Goal: Task Accomplishment & Management: Complete application form

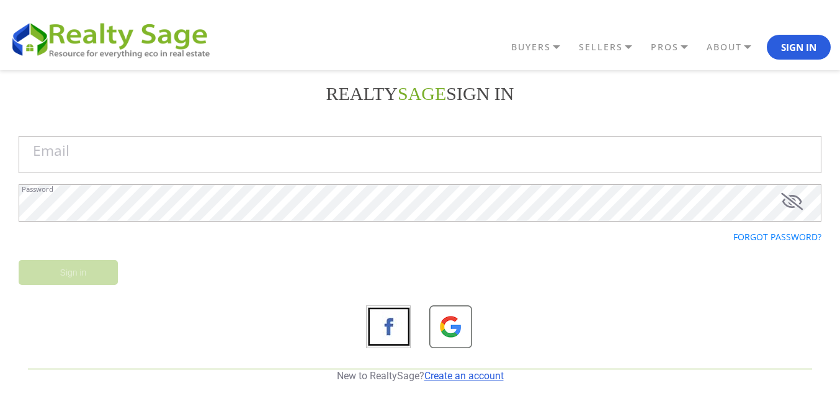
click at [482, 372] on link "Create an account" at bounding box center [463, 376] width 79 height 12
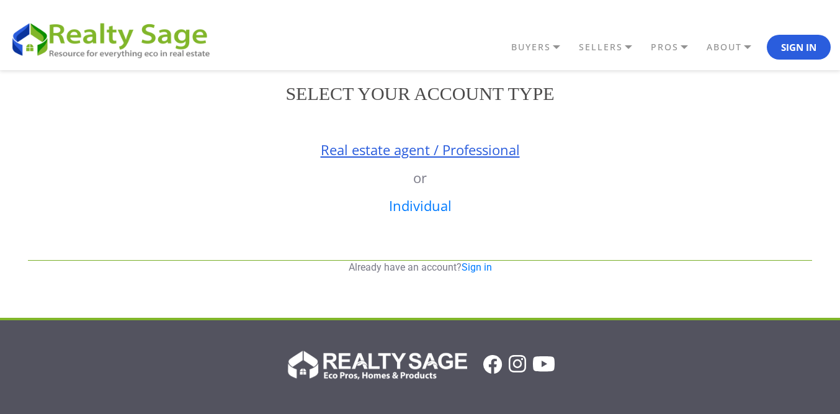
click at [426, 158] on link "Real estate agent / Professional" at bounding box center [420, 149] width 199 height 19
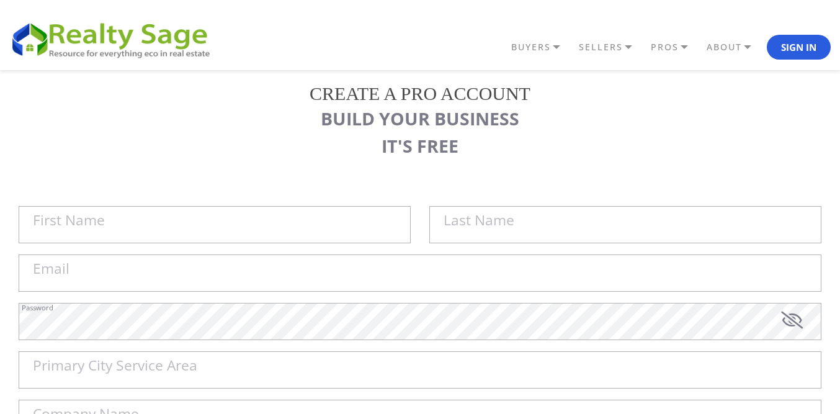
scroll to position [124, 0]
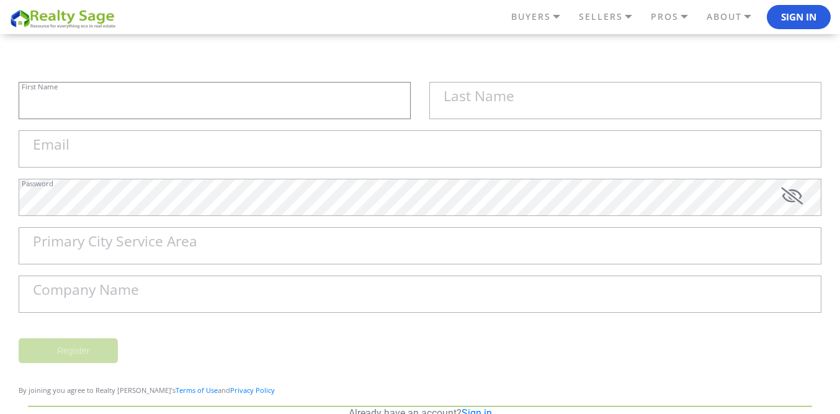
drag, startPoint x: 140, startPoint y: 112, endPoint x: 157, endPoint y: 118, distance: 18.7
click at [140, 112] on input "First Name" at bounding box center [215, 100] width 392 height 37
paste input "Sell My House Fast [GEOGRAPHIC_DATA] | As Is Cash Home Buyers Maplewood"
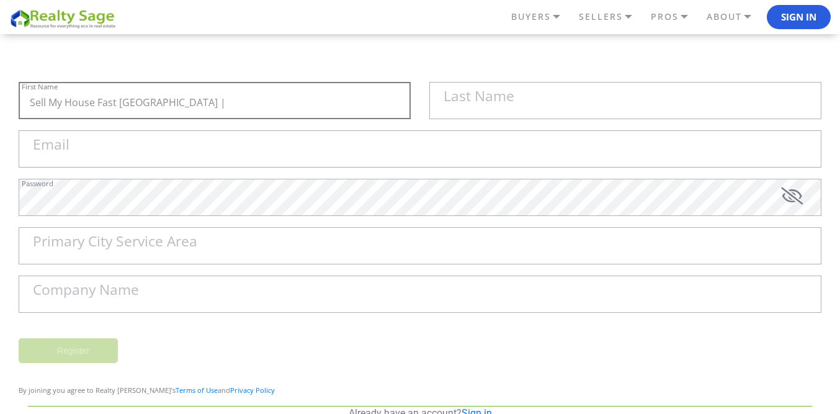
type input "Sell My House Fast [GEOGRAPHIC_DATA] |"
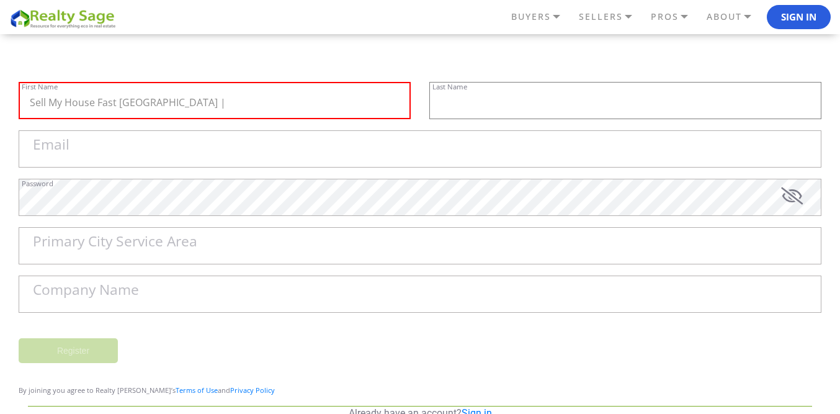
paste input "As Is Cash Home Buyers Maplewood"
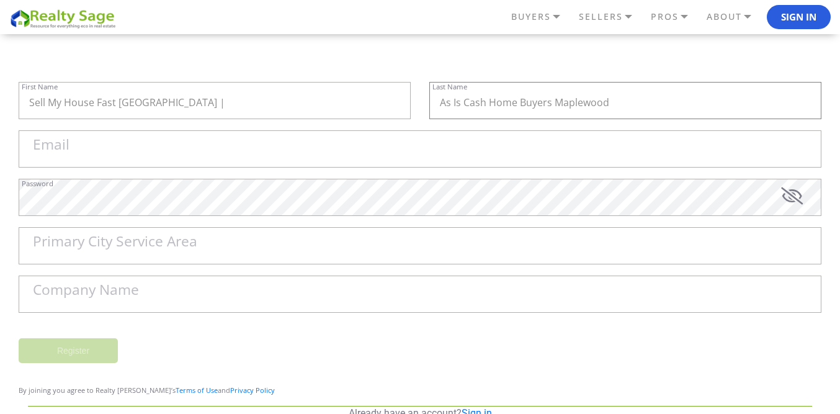
type input "As Is Cash Home Buyers Maplewood"
paste input "[EMAIL_ADDRESS][DOMAIN_NAME]"
type input "[EMAIL_ADDRESS][DOMAIN_NAME]"
click at [102, 241] on label "Primary City Service Area" at bounding box center [115, 241] width 164 height 14
click at [102, 241] on input "Primary City Service Area" at bounding box center [420, 245] width 803 height 37
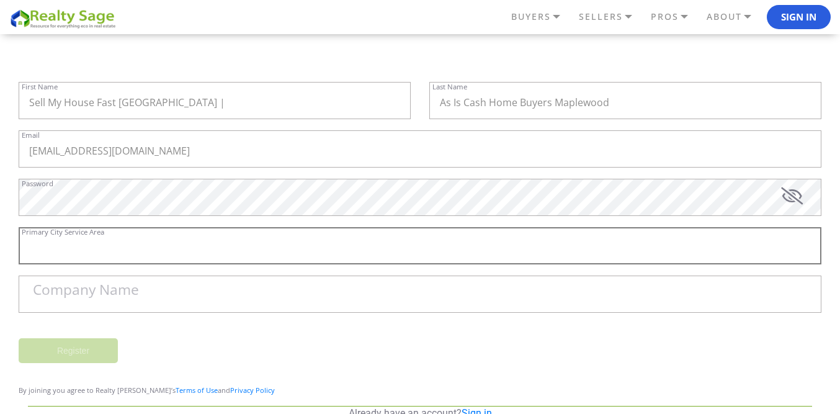
paste input "[GEOGRAPHIC_DATA][PERSON_NAME]"
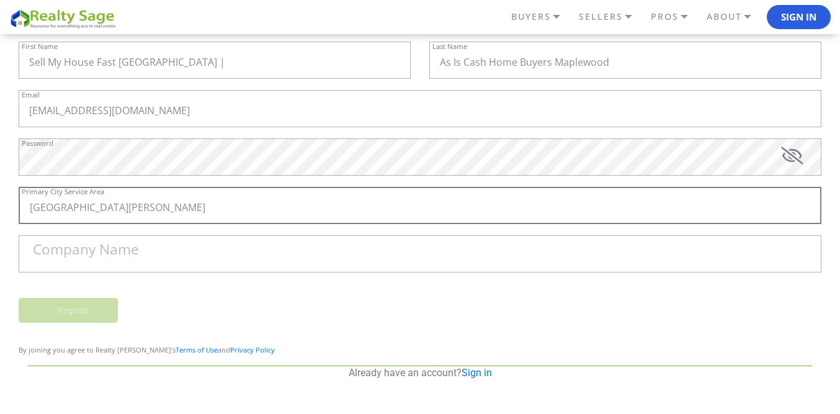
scroll to position [186, 0]
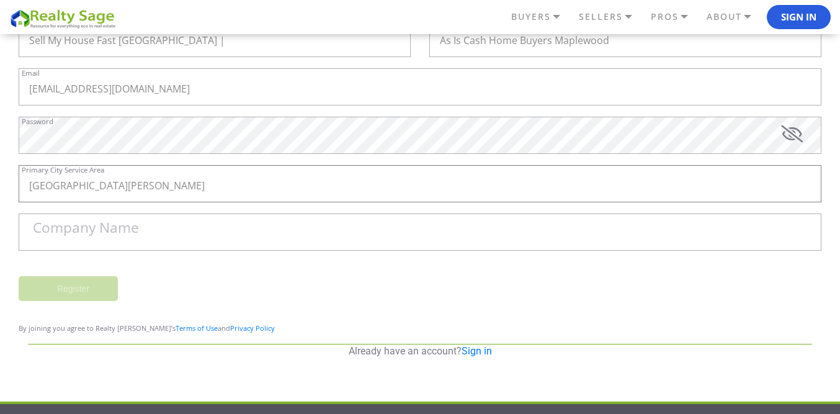
drag, startPoint x: 101, startPoint y: 184, endPoint x: 0, endPoint y: 181, distance: 101.2
click at [0, 182] on div "REALTY SAGE Sign in Email Password Forgot password? Sign in New to RealtySage? …" at bounding box center [420, 133] width 840 height 499
paste input ", [GEOGRAPHIC_DATA]"
type input "[GEOGRAPHIC_DATA], [GEOGRAPHIC_DATA]"
click at [78, 231] on label "Company Name" at bounding box center [86, 228] width 106 height 14
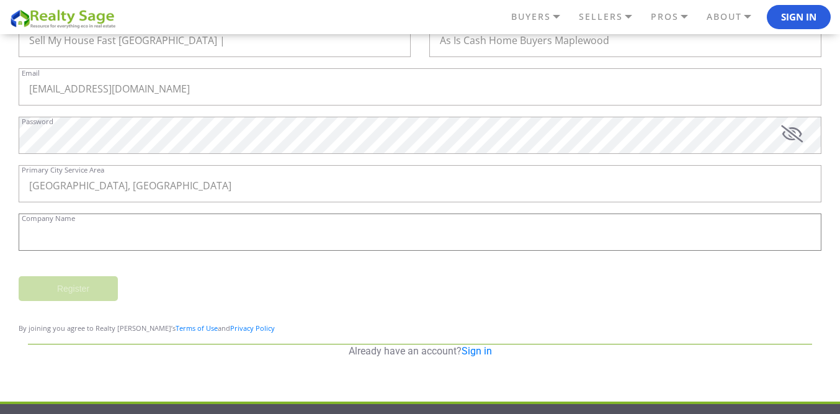
click at [78, 231] on input "Company Name" at bounding box center [420, 231] width 803 height 37
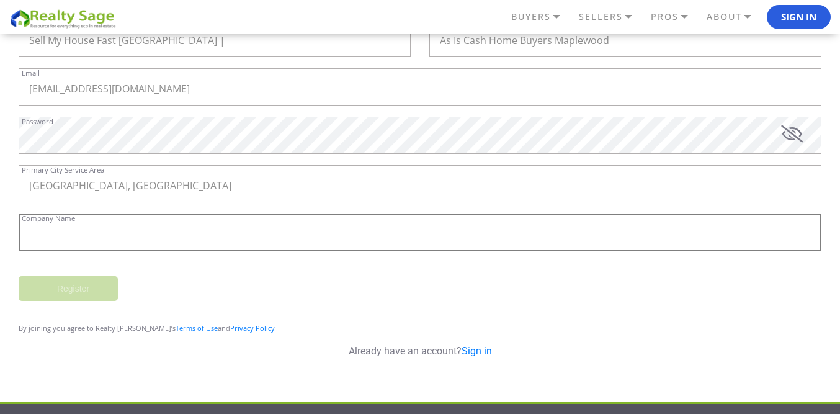
paste input "Sell My House Fast [GEOGRAPHIC_DATA] | As Is Cash Home Buyers Maplewood"
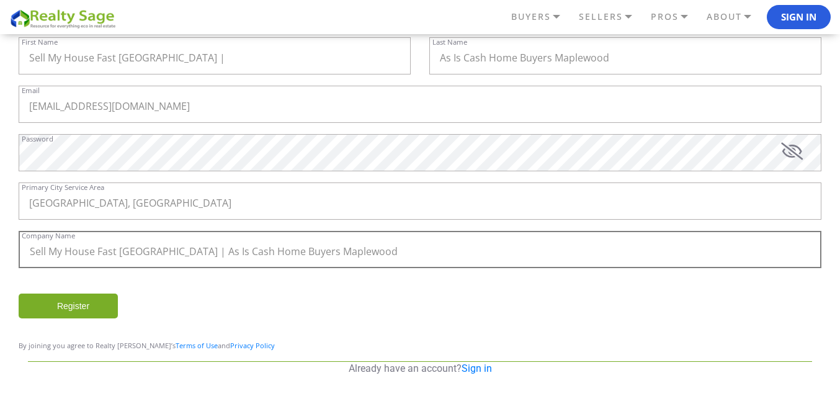
scroll to position [163, 0]
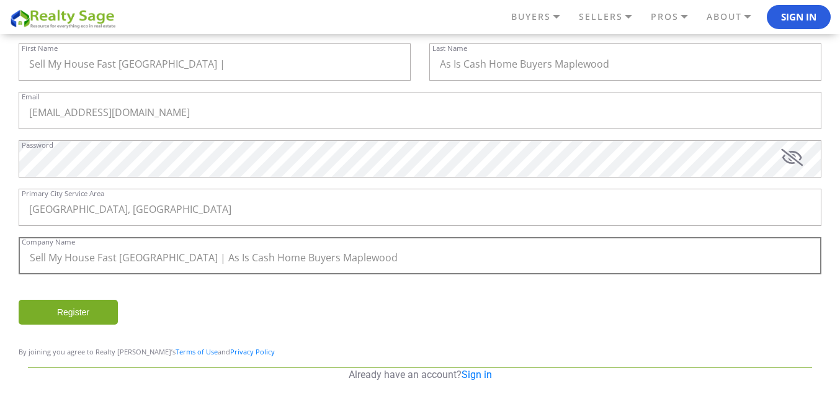
type input "Sell My House Fast [GEOGRAPHIC_DATA] | As Is Cash Home Buyers Maplewood"
click at [55, 316] on input "Register" at bounding box center [68, 312] width 99 height 25
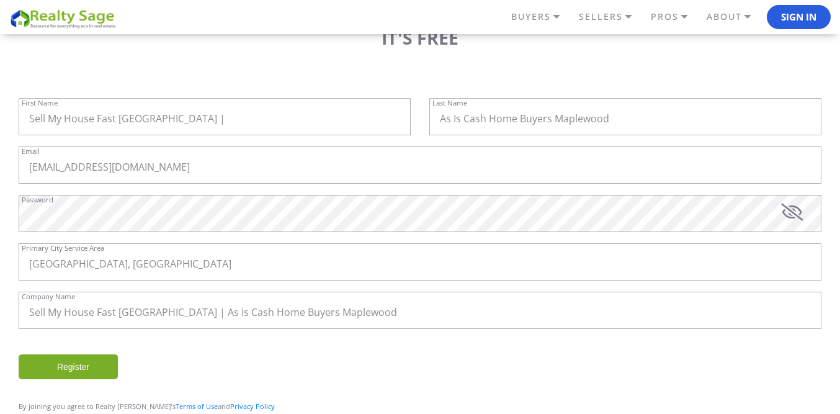
scroll to position [186, 0]
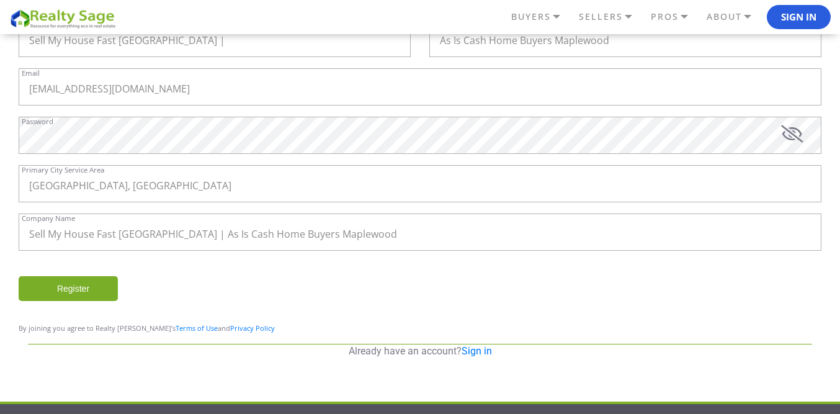
click at [86, 290] on input "Register" at bounding box center [68, 288] width 99 height 25
click at [151, 184] on input "[GEOGRAPHIC_DATA], [GEOGRAPHIC_DATA]" at bounding box center [420, 183] width 803 height 37
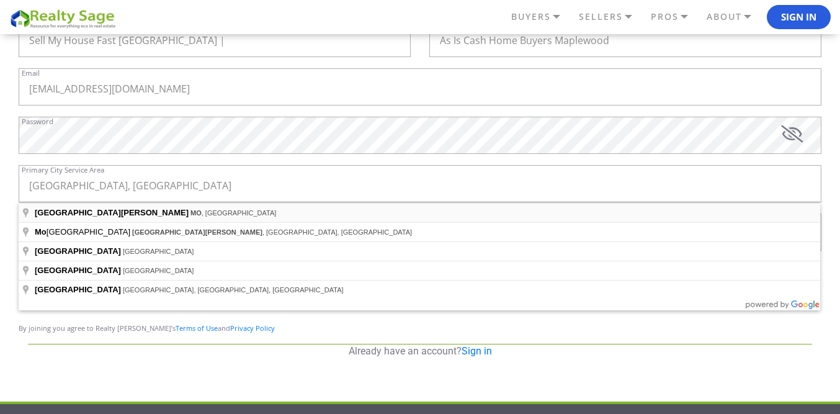
type input "[GEOGRAPHIC_DATA], [GEOGRAPHIC_DATA], [GEOGRAPHIC_DATA]"
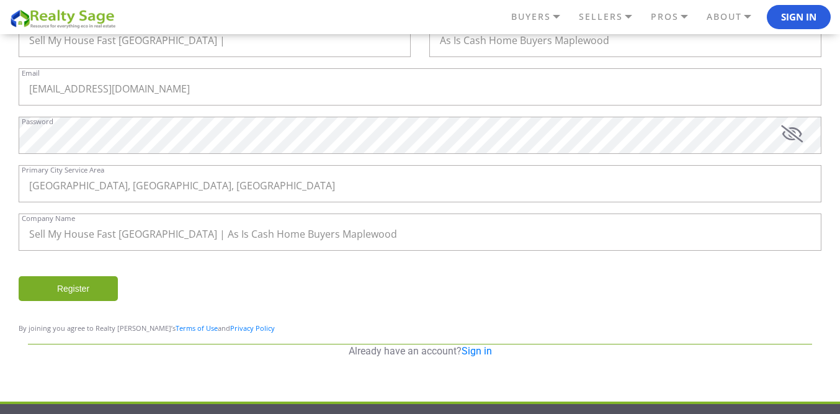
click at [86, 285] on input "Register" at bounding box center [68, 288] width 99 height 25
click at [68, 288] on input "Register" at bounding box center [68, 288] width 99 height 25
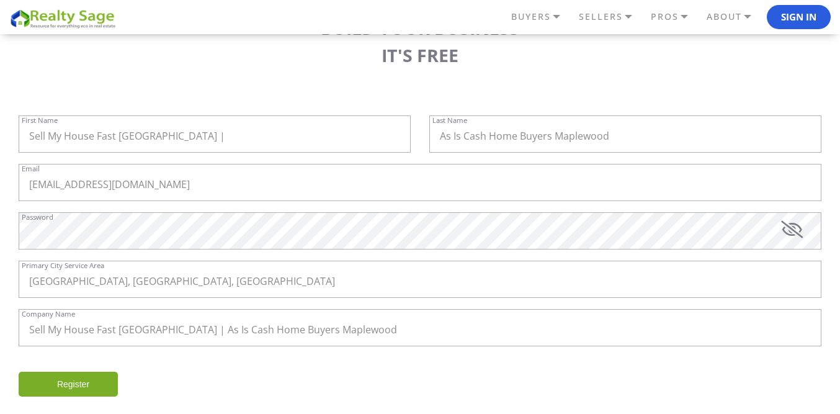
scroll to position [0, 0]
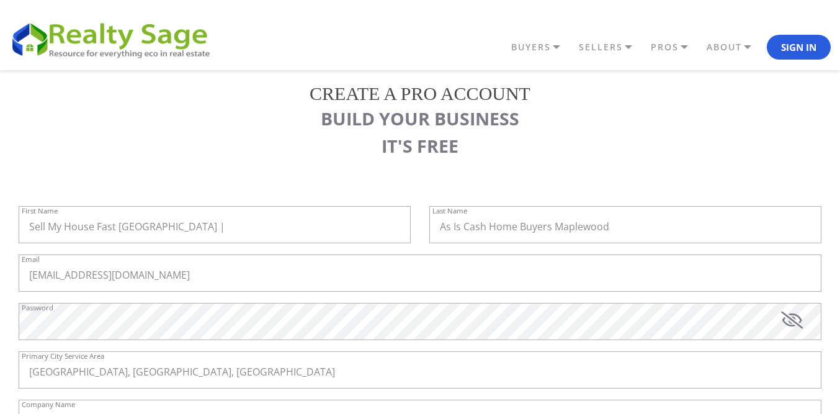
click at [394, 112] on h3 "BUILD YOUR BUSINESS" at bounding box center [420, 118] width 803 height 21
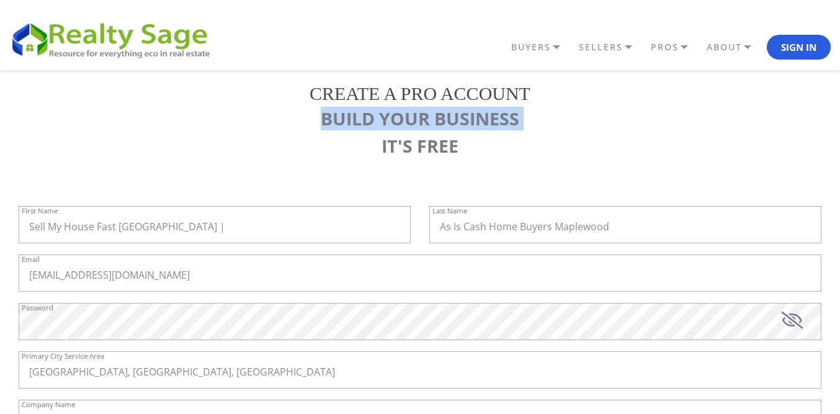
click at [394, 112] on h3 "BUILD YOUR BUSINESS" at bounding box center [420, 118] width 803 height 21
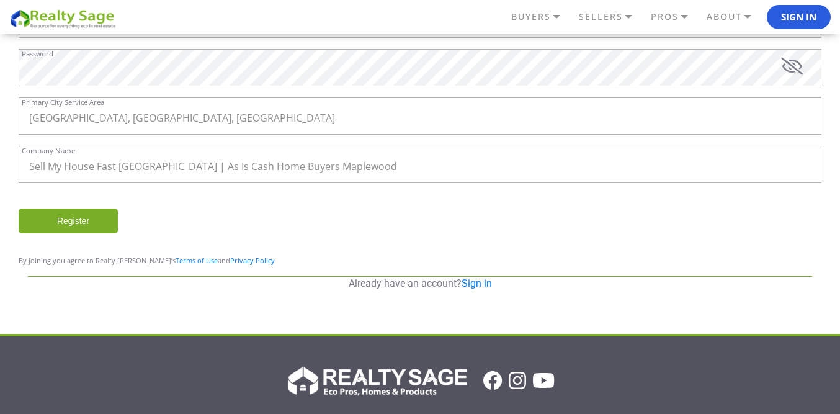
scroll to position [246, 0]
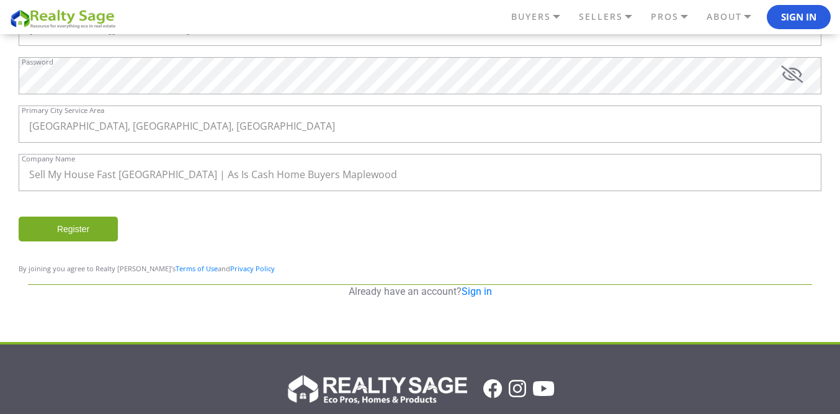
click at [71, 220] on input "Register" at bounding box center [68, 228] width 99 height 25
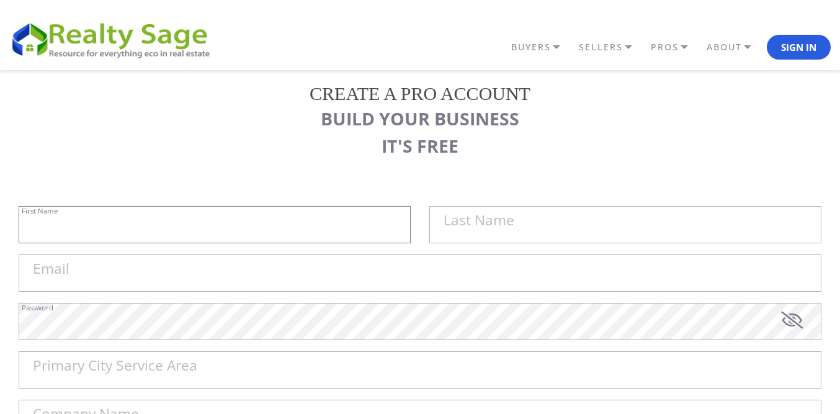
click at [196, 213] on input "First Name" at bounding box center [215, 224] width 392 height 37
paste input "Sell My House Fast [GEOGRAPHIC_DATA] |"
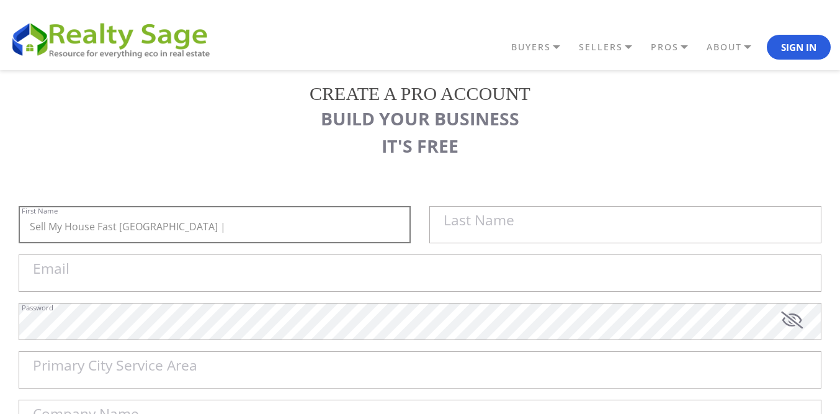
type input "Sell My House Fast [GEOGRAPHIC_DATA] |"
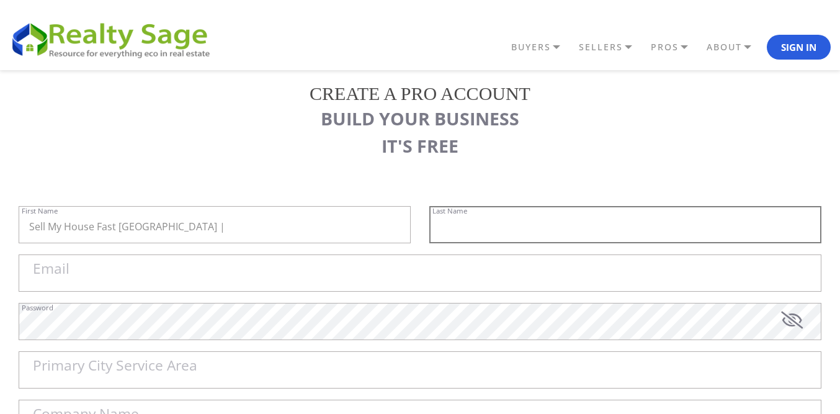
paste input "As Is Cash Home Buyers Maplewood"
type input "As Is Cash Home Buyers Maplewood"
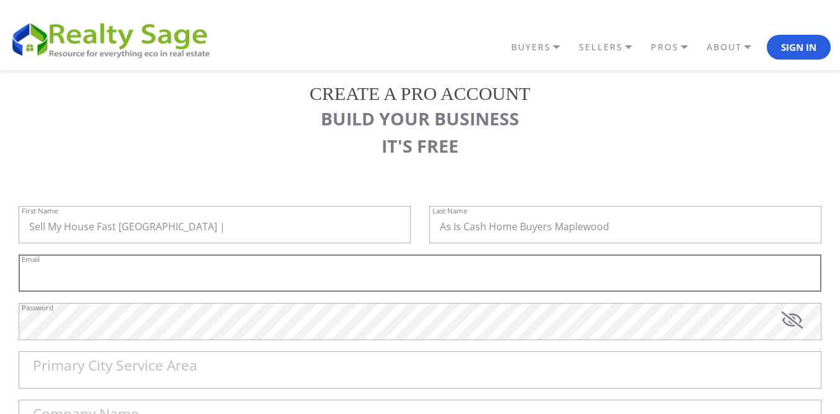
paste input "[EMAIL_ADDRESS][DOMAIN_NAME]"
type input "[EMAIL_ADDRESS][DOMAIN_NAME]"
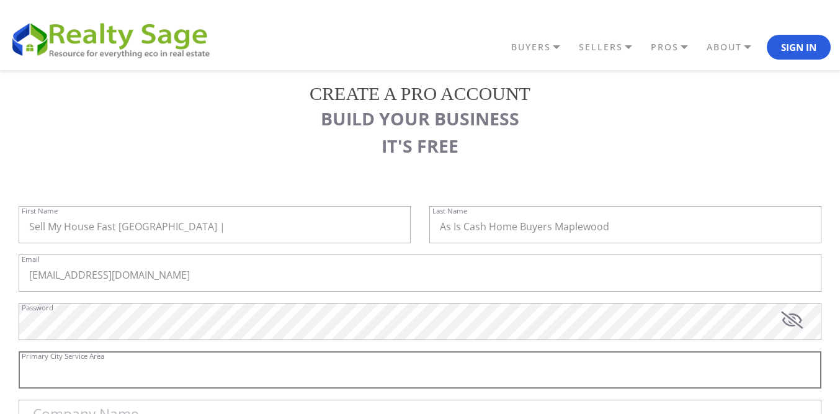
paste input "[GEOGRAPHIC_DATA][PERSON_NAME]"
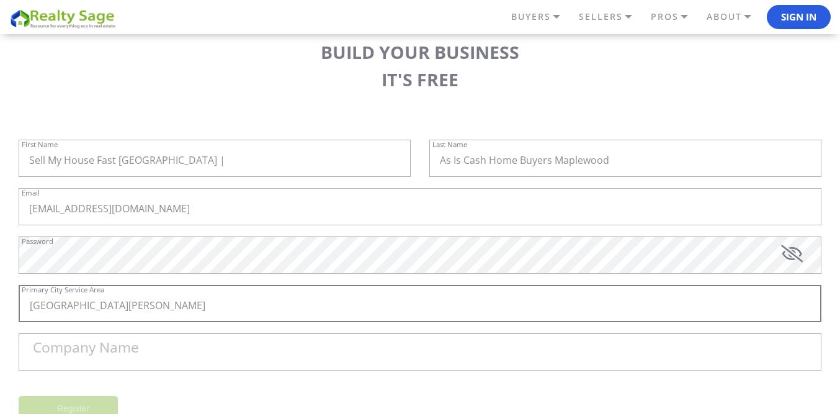
scroll to position [186, 0]
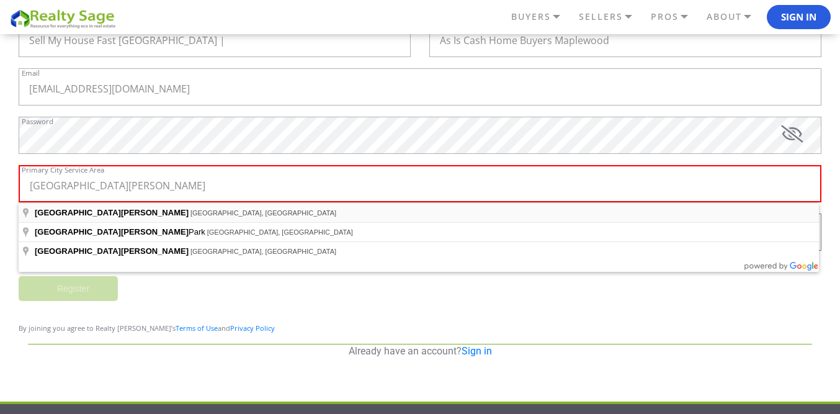
type input "[GEOGRAPHIC_DATA], [GEOGRAPHIC_DATA], [GEOGRAPHIC_DATA]"
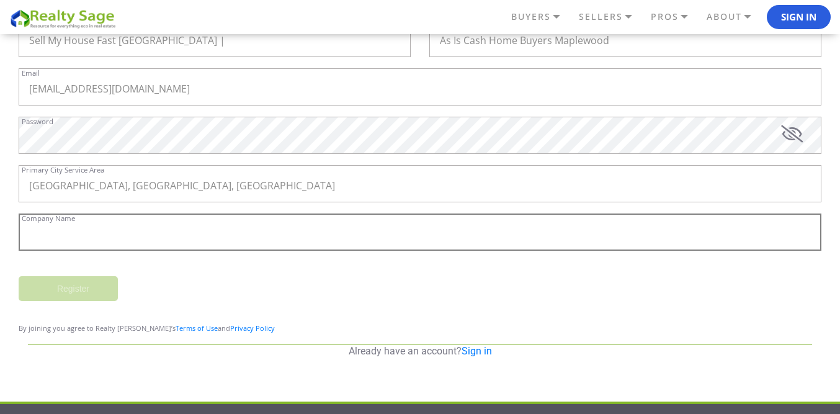
paste input "Sell My House Fast [GEOGRAPHIC_DATA] | As Is Cash Home Buyers Maplewood"
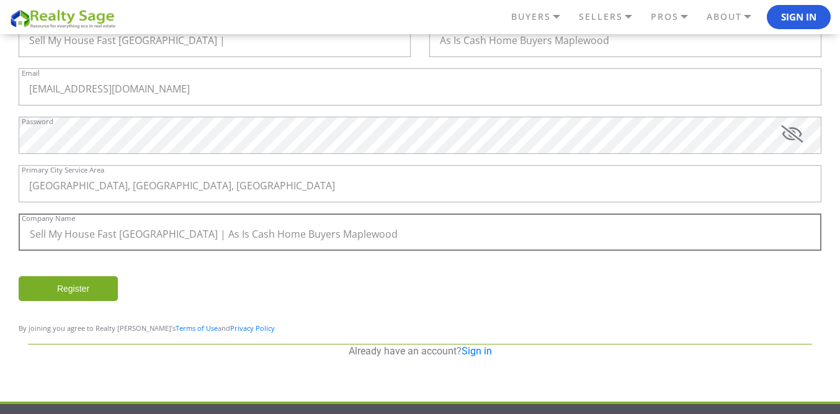
type input "Sell My House Fast [GEOGRAPHIC_DATA] | As Is Cash Home Buyers Maplewood"
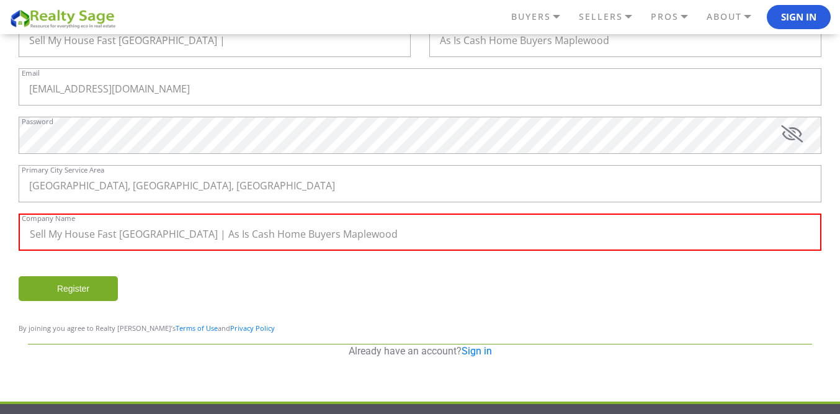
click at [86, 283] on input "Register" at bounding box center [68, 288] width 99 height 25
